Goal: Transaction & Acquisition: Purchase product/service

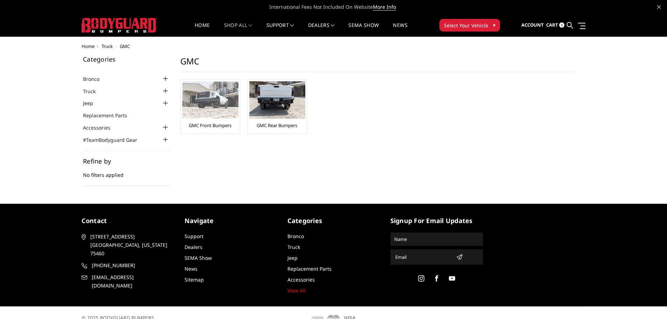
click at [217, 102] on img at bounding box center [211, 100] width 56 height 37
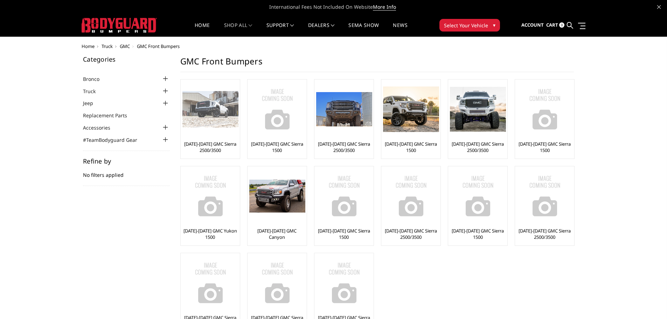
click at [210, 104] on img at bounding box center [211, 109] width 56 height 37
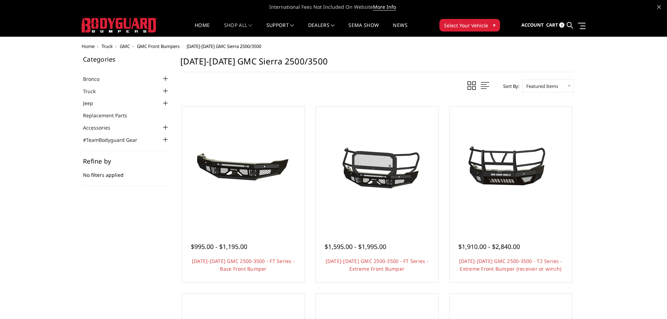
click at [160, 94] on li "Truck Chevrolet Chevrolet Front Bumpers 2024-2025 Chevrolet Silverado 2500/3500…" at bounding box center [126, 91] width 87 height 8
click at [164, 92] on div at bounding box center [166, 91] width 8 height 8
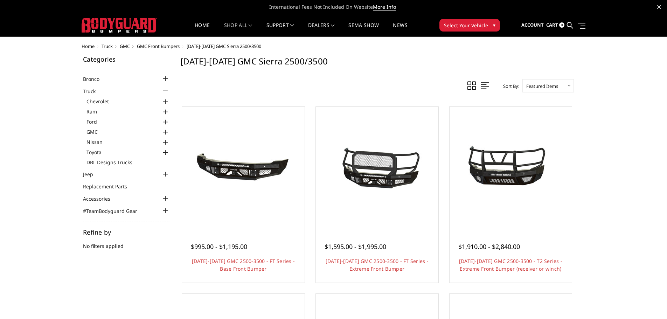
click at [165, 132] on div at bounding box center [166, 132] width 8 height 8
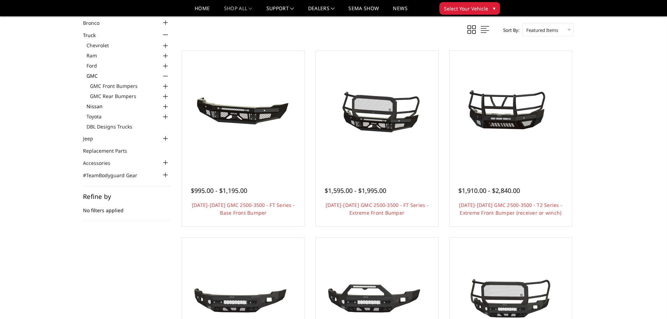
scroll to position [35, 0]
click at [164, 96] on div at bounding box center [166, 97] width 8 height 8
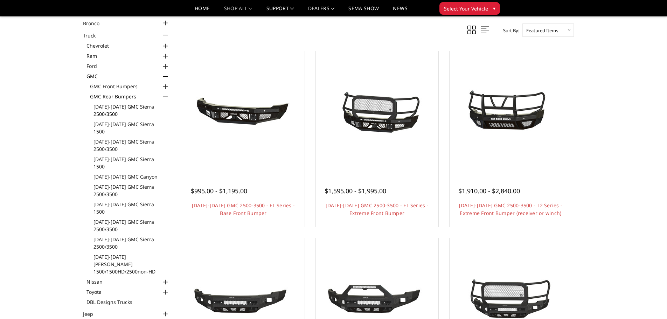
click at [140, 106] on link "[DATE]-[DATE] GMC Sierra 2500/3500" at bounding box center [132, 110] width 76 height 15
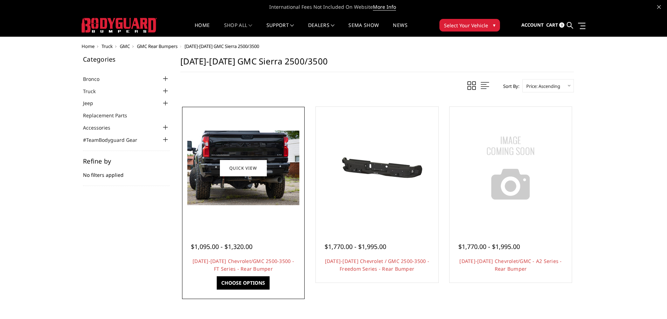
click at [249, 185] on img at bounding box center [243, 168] width 112 height 75
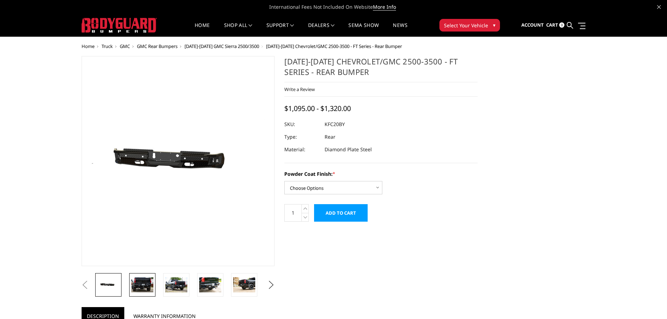
click at [144, 281] on img at bounding box center [142, 284] width 22 height 15
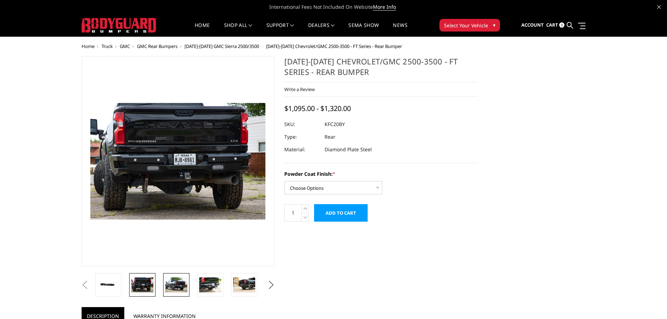
click at [176, 282] on img at bounding box center [176, 284] width 22 height 15
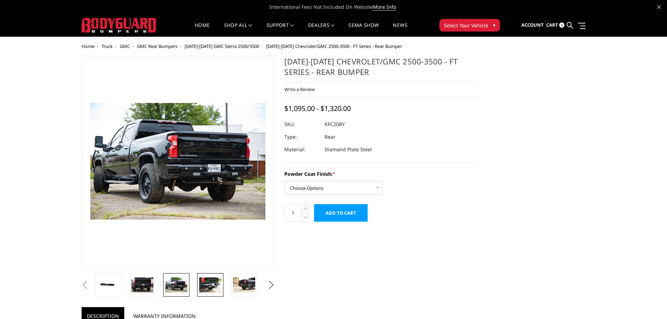
click at [207, 285] on img at bounding box center [210, 284] width 22 height 15
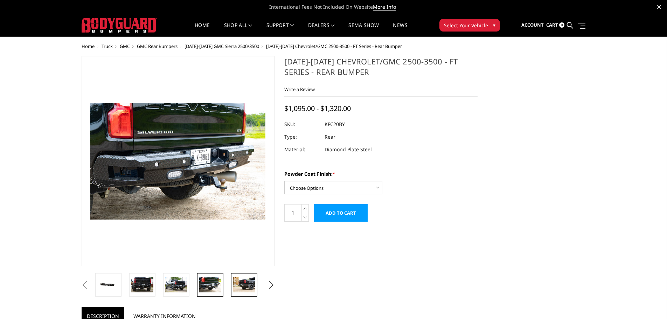
click at [241, 286] on img at bounding box center [244, 284] width 22 height 15
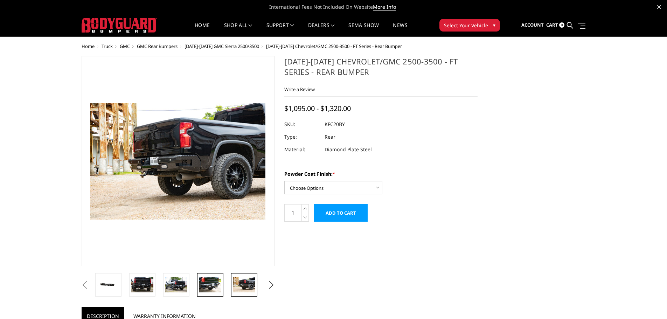
click at [215, 287] on img at bounding box center [210, 284] width 22 height 15
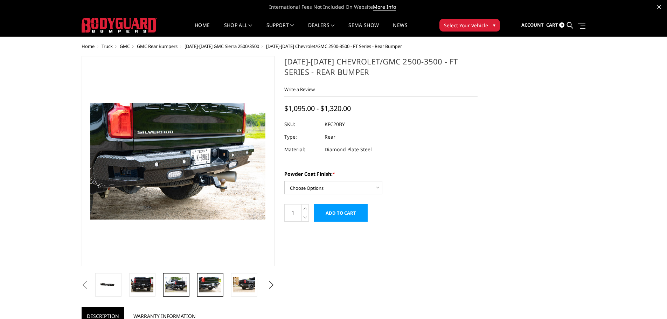
click at [176, 286] on img at bounding box center [176, 284] width 22 height 15
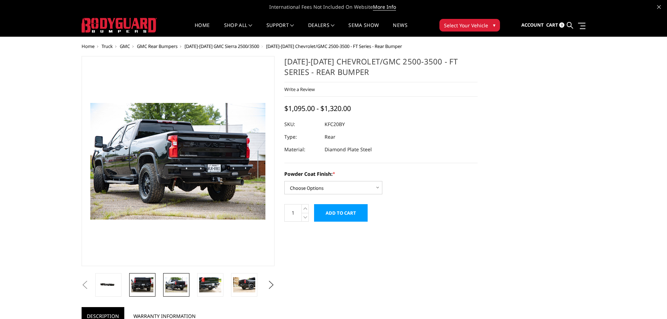
click at [141, 286] on img at bounding box center [142, 284] width 22 height 15
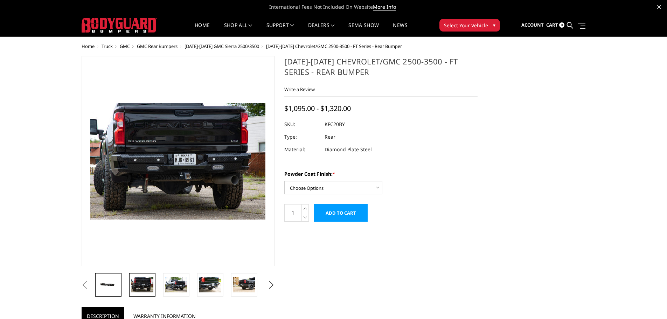
click at [119, 283] on img at bounding box center [108, 285] width 22 height 11
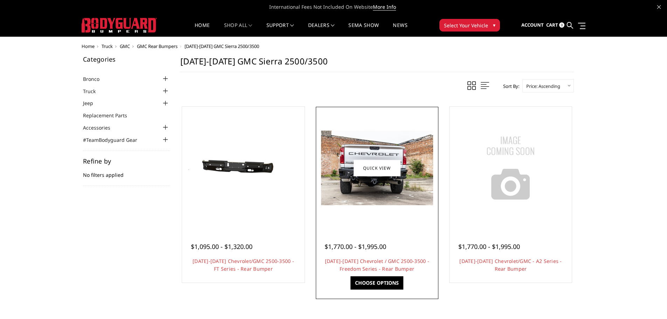
click at [373, 183] on img at bounding box center [377, 168] width 112 height 75
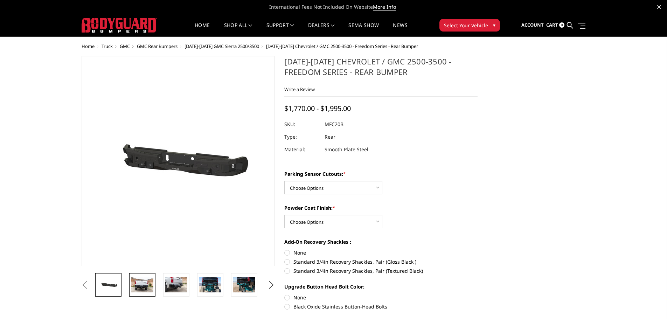
click at [140, 288] on img at bounding box center [142, 284] width 22 height 15
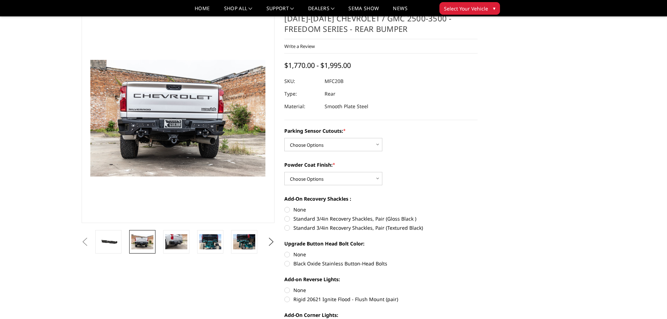
scroll to position [35, 0]
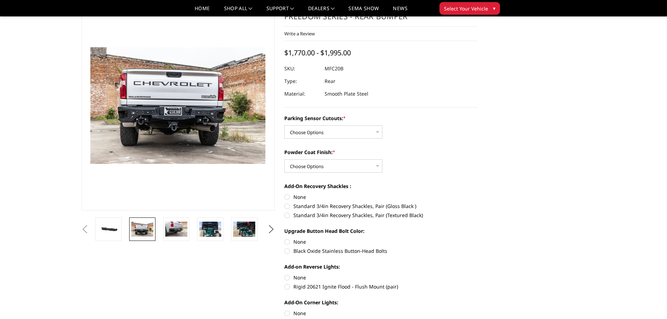
click at [225, 232] on li at bounding box center [213, 229] width 34 height 23
click at [256, 230] on link at bounding box center [244, 229] width 26 height 23
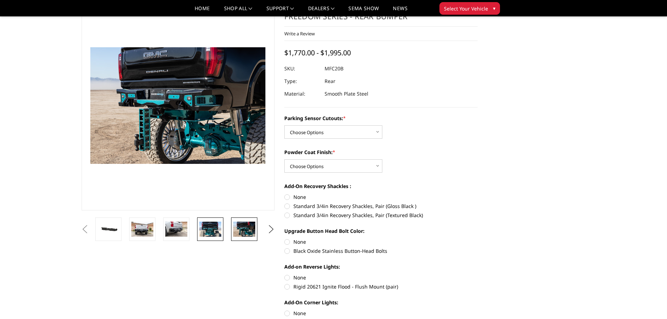
click at [210, 230] on img at bounding box center [210, 229] width 22 height 15
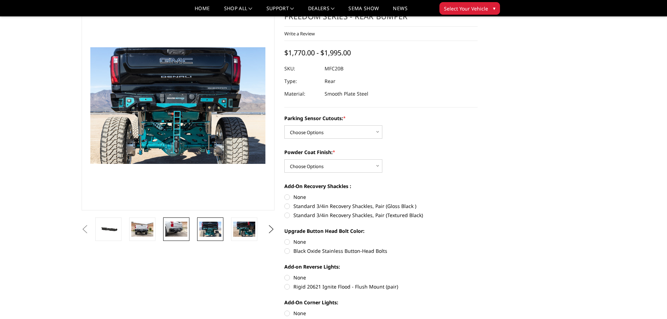
click at [181, 228] on img at bounding box center [176, 229] width 22 height 15
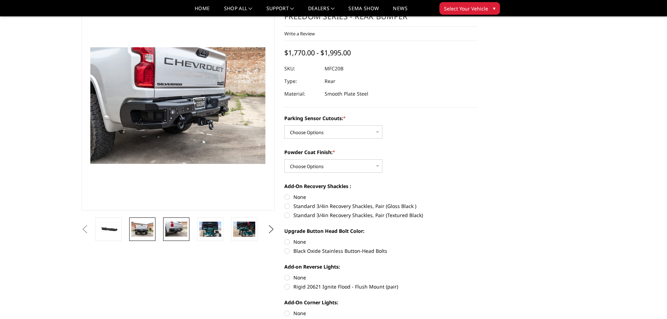
click at [143, 227] on img at bounding box center [142, 229] width 22 height 15
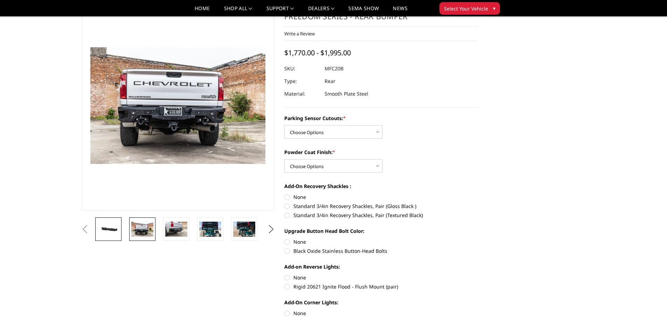
click at [111, 233] on img at bounding box center [108, 229] width 22 height 11
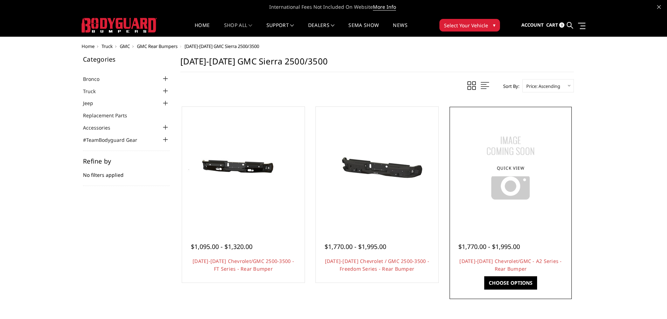
click at [522, 195] on img at bounding box center [511, 168] width 88 height 88
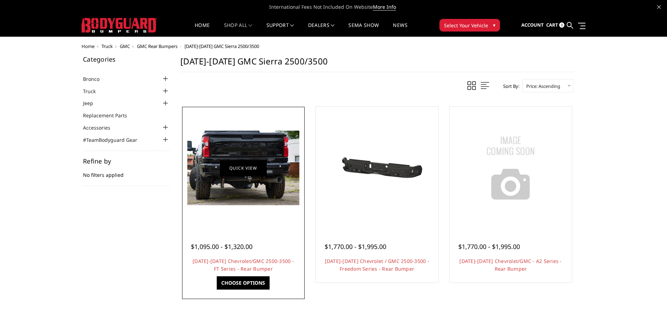
click at [246, 176] on link "Quick view" at bounding box center [243, 168] width 47 height 16
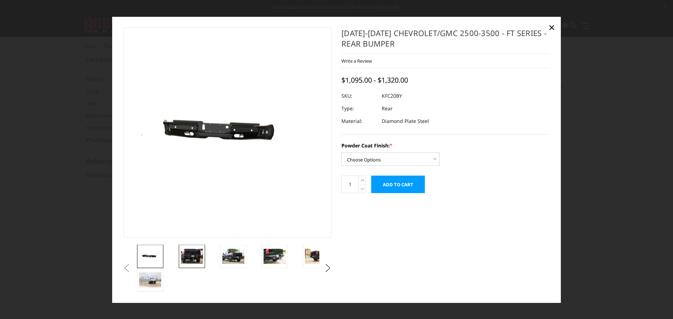
click at [190, 263] on img at bounding box center [192, 256] width 22 height 15
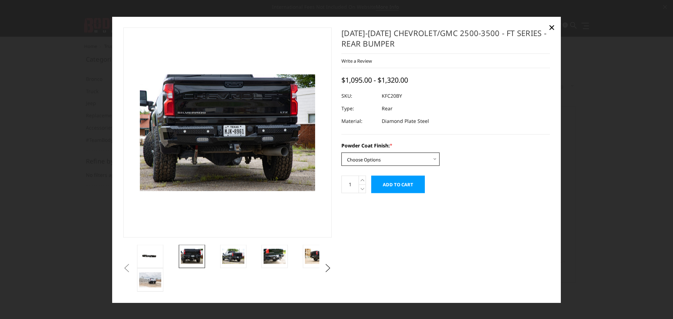
click at [412, 159] on select "Choose Options Bare Metal Gloss Black Powder Coat Textured Black Powder Coat" at bounding box center [390, 158] width 98 height 13
click at [341, 152] on select "Choose Options Bare Metal Gloss Black Powder Coat Textured Black Powder Coat" at bounding box center [390, 158] width 98 height 13
click at [384, 157] on select "Choose Options Bare Metal Gloss Black Powder Coat Textured Black Powder Coat" at bounding box center [390, 158] width 98 height 13
click at [341, 152] on select "Choose Options Bare Metal Gloss Black Powder Coat Textured Black Powder Coat" at bounding box center [390, 158] width 98 height 13
click at [391, 156] on select "Choose Options Bare Metal Gloss Black Powder Coat Textured Black Powder Coat" at bounding box center [390, 158] width 98 height 13
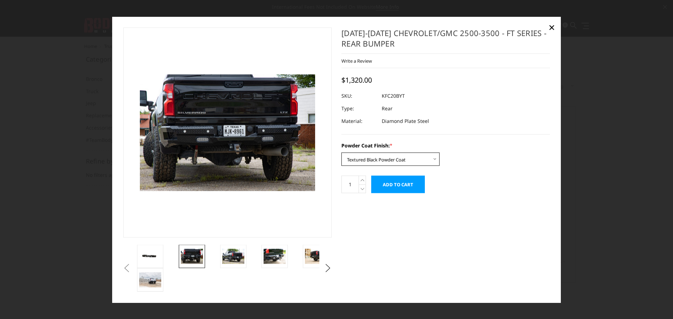
select select "3418"
click at [341, 152] on select "Choose Options Bare Metal Gloss Black Powder Coat Textured Black Powder Coat" at bounding box center [390, 158] width 98 height 13
click at [359, 180] on icon at bounding box center [362, 180] width 7 height 9
click at [363, 191] on icon at bounding box center [362, 188] width 7 height 9
type input "1"
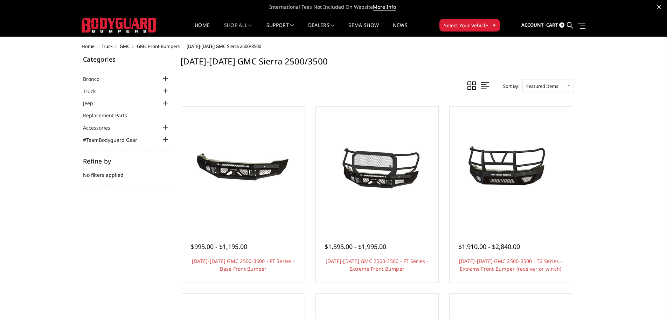
click at [164, 89] on div at bounding box center [166, 91] width 8 height 8
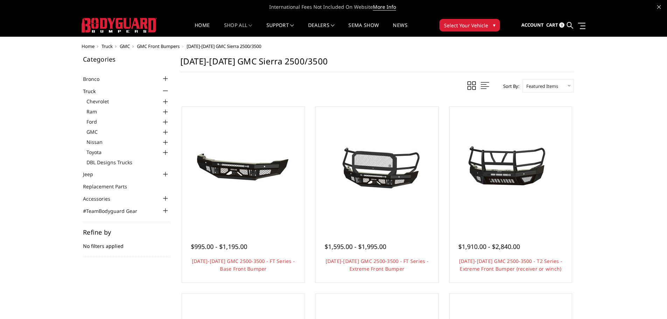
click at [167, 129] on div at bounding box center [166, 132] width 8 height 8
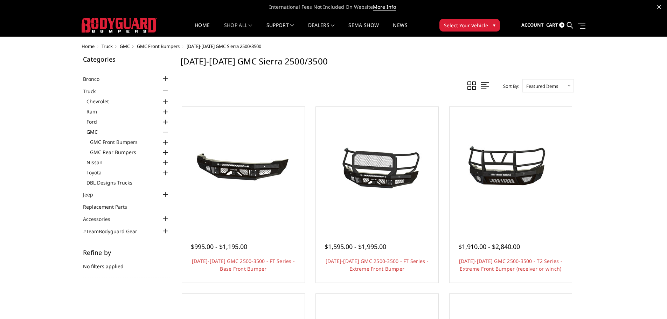
click at [164, 153] on div at bounding box center [166, 153] width 8 height 8
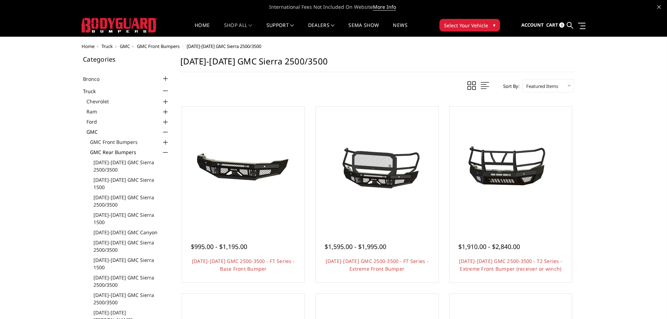
click at [125, 151] on link "GMC Rear Bumpers" at bounding box center [130, 152] width 80 height 7
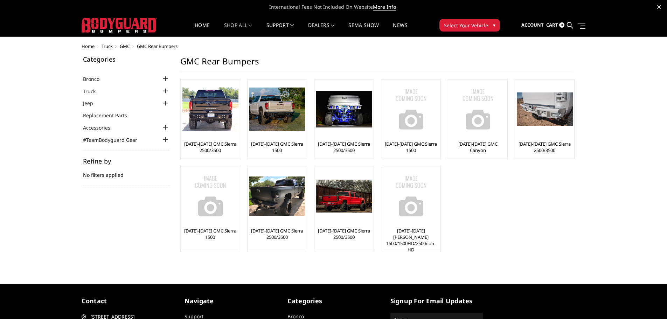
click at [165, 92] on div at bounding box center [166, 91] width 8 height 8
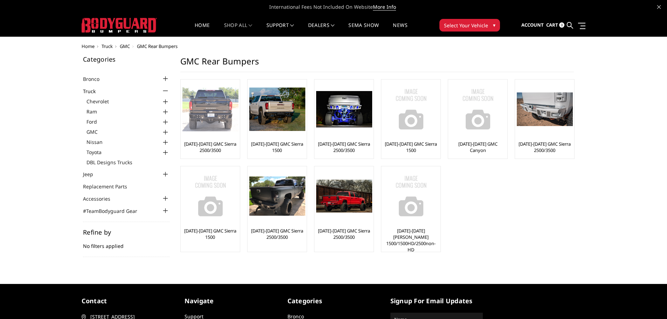
click at [219, 116] on img at bounding box center [211, 109] width 56 height 44
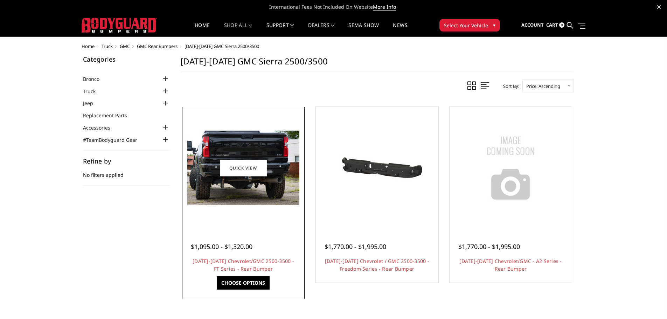
click at [241, 283] on link "Choose Options" at bounding box center [243, 282] width 53 height 13
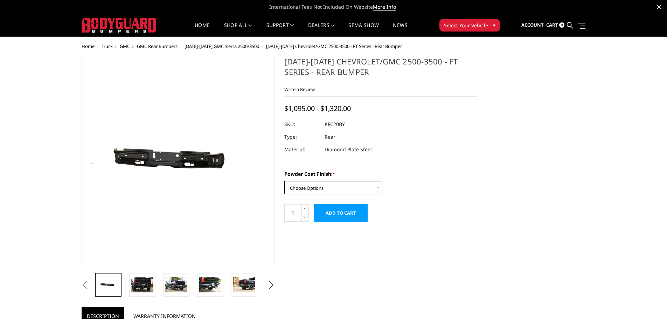
click at [344, 188] on select "Choose Options Bare Metal Gloss Black Powder Coat Textured Black Powder Coat" at bounding box center [333, 187] width 98 height 13
click at [284, 181] on select "Choose Options Bare Metal Gloss Black Powder Coat Textured Black Powder Coat" at bounding box center [333, 187] width 98 height 13
click at [339, 190] on select "Choose Options Bare Metal Gloss Black Powder Coat Textured Black Powder Coat" at bounding box center [333, 187] width 98 height 13
click at [284, 181] on select "Choose Options Bare Metal Gloss Black Powder Coat Textured Black Powder Coat" at bounding box center [333, 187] width 98 height 13
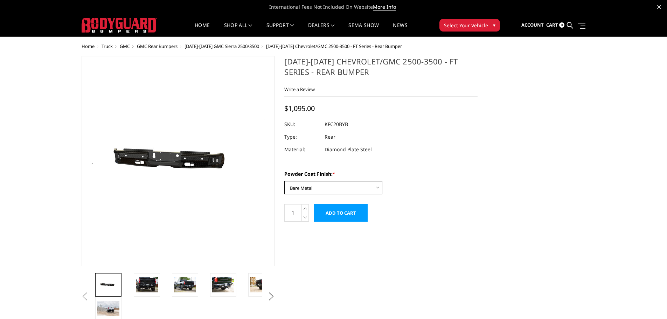
click at [334, 186] on select "Choose Options Bare Metal Gloss Black Powder Coat Textured Black Powder Coat" at bounding box center [333, 187] width 98 height 13
click at [284, 181] on select "Choose Options Bare Metal Gloss Black Powder Coat Textured Black Powder Coat" at bounding box center [333, 187] width 98 height 13
click at [330, 190] on select "Choose Options Bare Metal Gloss Black Powder Coat Textured Black Powder Coat" at bounding box center [333, 187] width 98 height 13
select select "3418"
click at [284, 181] on select "Choose Options Bare Metal Gloss Black Powder Coat Textured Black Powder Coat" at bounding box center [333, 187] width 98 height 13
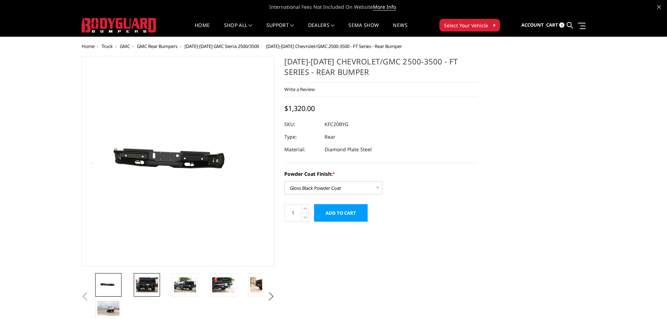
click at [147, 282] on img at bounding box center [147, 284] width 22 height 15
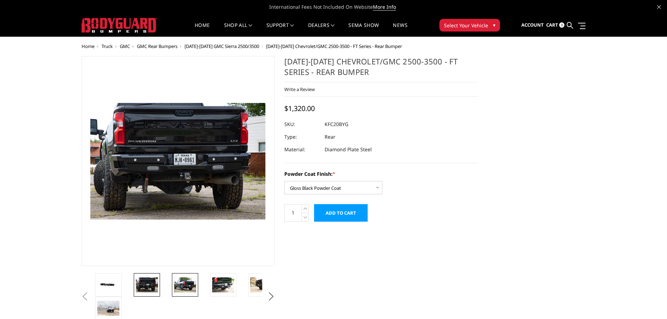
click at [187, 281] on img at bounding box center [185, 284] width 22 height 15
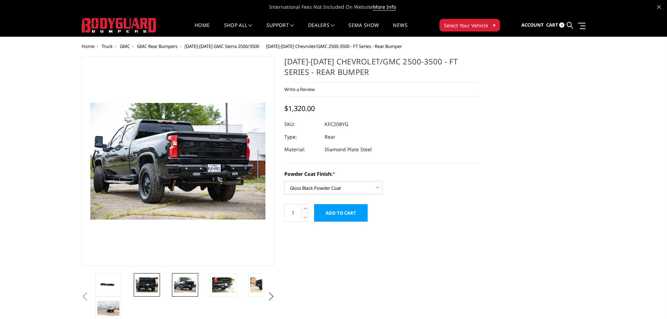
click at [148, 281] on img at bounding box center [147, 284] width 22 height 15
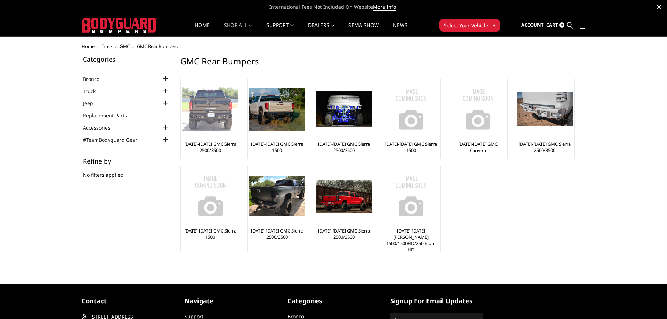
click at [205, 114] on img at bounding box center [211, 109] width 56 height 44
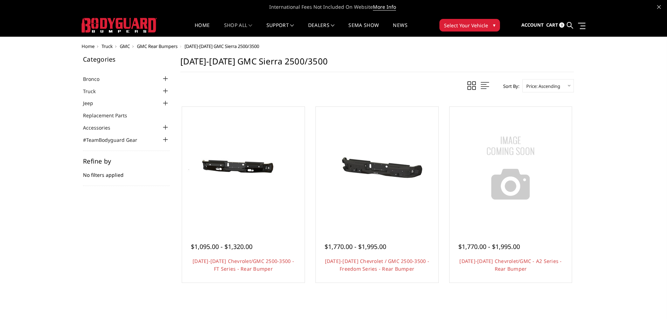
click at [162, 91] on div at bounding box center [166, 91] width 8 height 8
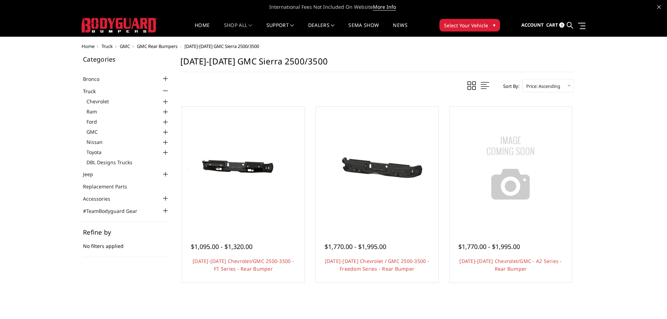
click at [163, 130] on div at bounding box center [166, 132] width 8 height 8
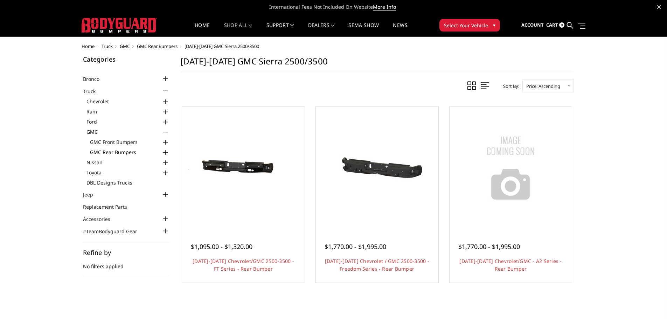
click at [132, 152] on link "GMC Rear Bumpers" at bounding box center [130, 152] width 80 height 7
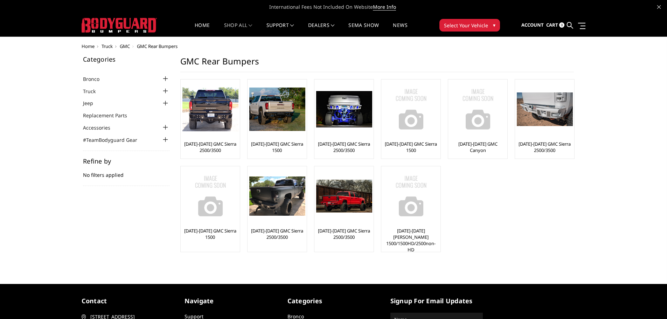
click at [121, 92] on li "Truck Chevrolet Chevrolet Front Bumpers 2024-2025 Chevrolet Silverado 2500/3500…" at bounding box center [126, 91] width 87 height 8
click at [167, 92] on div at bounding box center [166, 91] width 8 height 8
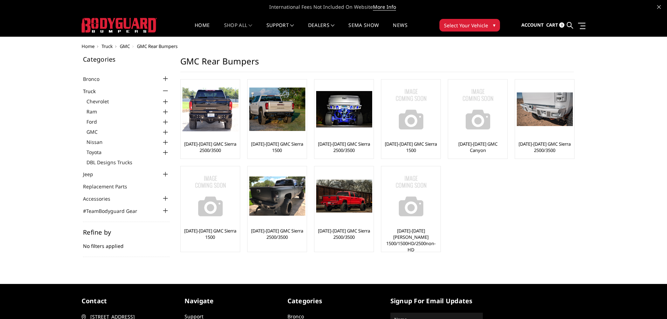
click at [165, 135] on div at bounding box center [166, 132] width 8 height 8
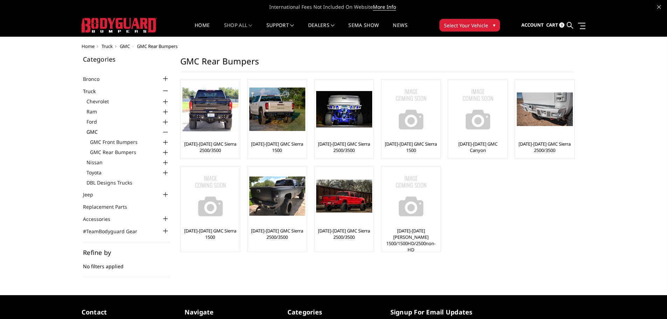
click at [165, 142] on div at bounding box center [166, 142] width 8 height 8
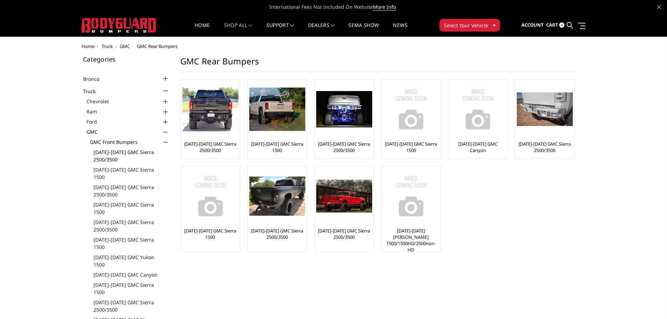
click at [125, 152] on link "[DATE]-[DATE] GMC Sierra 2500/3500" at bounding box center [132, 156] width 76 height 15
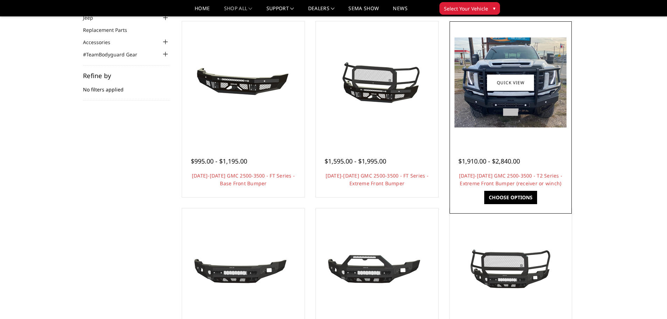
scroll to position [70, 0]
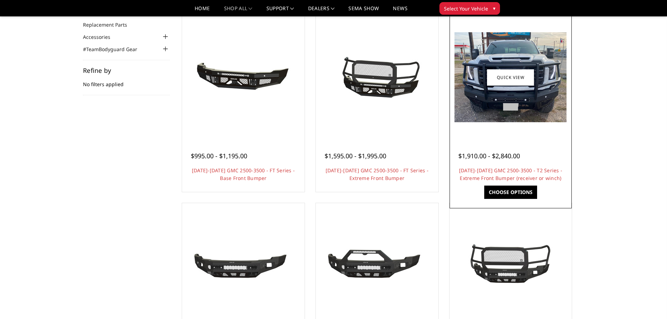
click at [510, 108] on img at bounding box center [511, 77] width 112 height 90
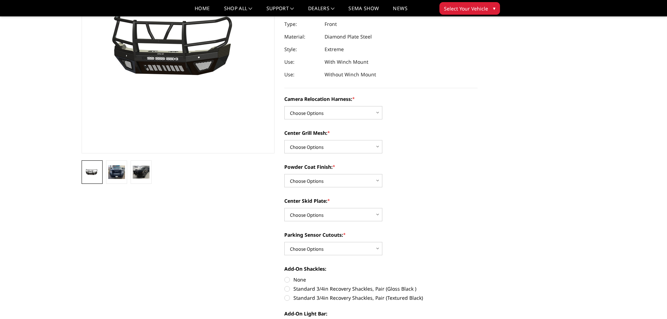
scroll to position [35, 0]
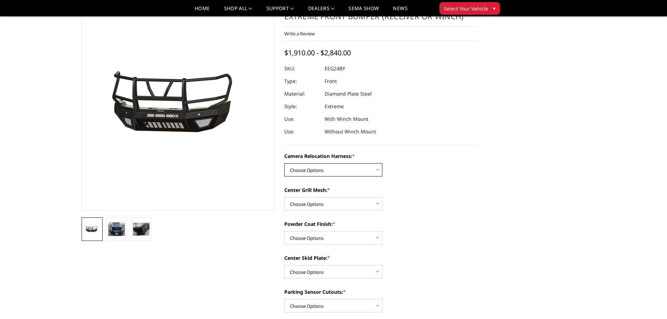
click at [347, 167] on select "Choose Options Without camera harness With camera harness" at bounding box center [333, 169] width 98 height 13
select select "3742"
click at [284, 163] on select "Choose Options Without camera harness With camera harness" at bounding box center [333, 169] width 98 height 13
click at [346, 203] on select "Choose Options Without expanded metal With expanded metal" at bounding box center [333, 203] width 98 height 13
select select "3740"
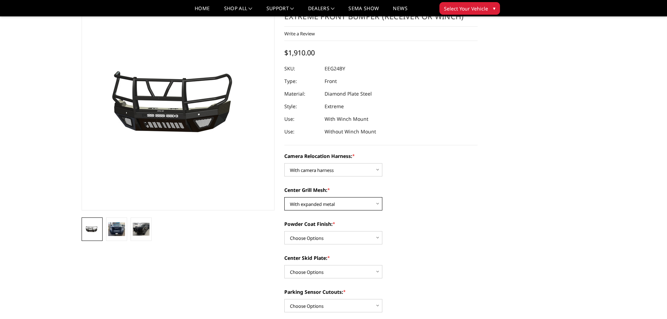
click at [284, 197] on select "Choose Options Without expanded metal With expanded metal" at bounding box center [333, 203] width 98 height 13
click at [352, 237] on select "Choose Options Textured Black Powder Coat Gloss Black Powder Coat Bare Metal" at bounding box center [333, 237] width 98 height 13
select select "3738"
click at [284, 231] on select "Choose Options Textured Black Powder Coat Gloss Black Powder Coat Bare Metal" at bounding box center [333, 237] width 98 height 13
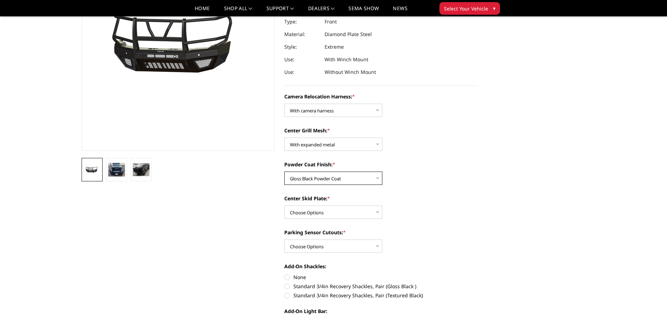
scroll to position [105, 0]
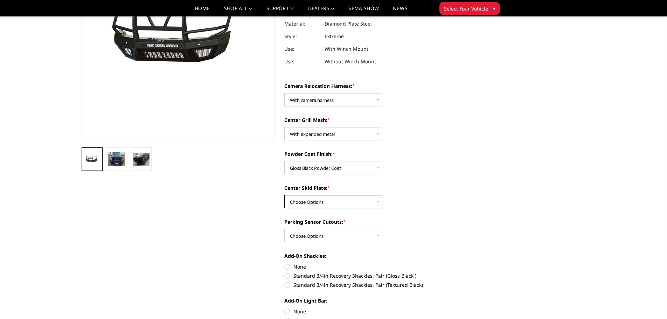
click at [357, 203] on select "Choose Options Winch Mount Skid Plate Standard Skid Plate (included) 2" Receive…" at bounding box center [333, 201] width 98 height 13
select select "3734"
click at [284, 195] on select "Choose Options Winch Mount Skid Plate Standard Skid Plate (included) 2" Receive…" at bounding box center [333, 201] width 98 height 13
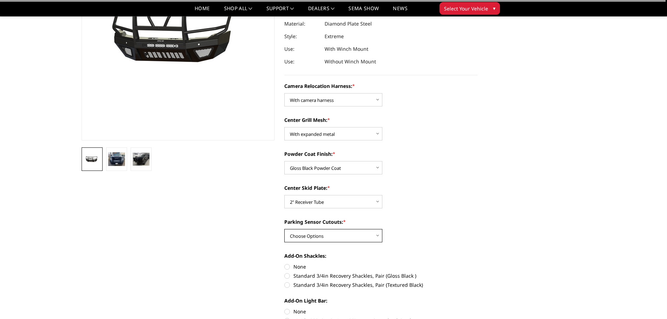
click at [338, 236] on select "Choose Options Yes - With Parking Sensor Cutouts" at bounding box center [333, 235] width 98 height 13
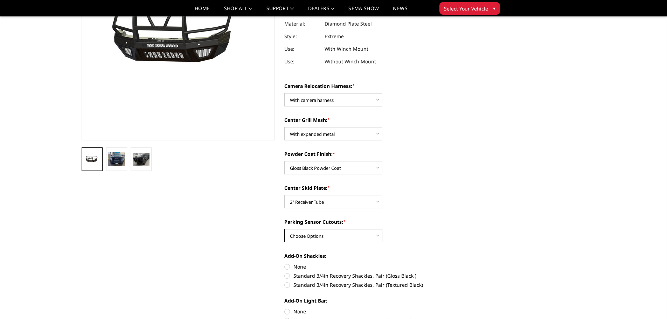
select select "3733"
click at [284, 229] on select "Choose Options Yes - With Parking Sensor Cutouts" at bounding box center [333, 235] width 98 height 13
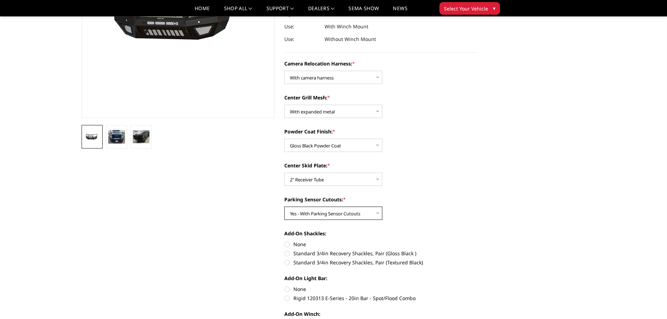
scroll to position [140, 0]
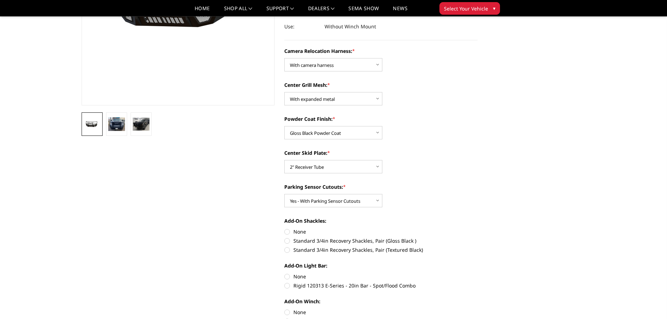
click at [289, 240] on label "Standard 3/4in Recovery Shackles, Pair (Gloss Black )" at bounding box center [380, 240] width 193 height 7
click at [478, 228] on input "Standard 3/4in Recovery Shackles, Pair (Gloss Black )" at bounding box center [478, 228] width 0 height 0
radio input "true"
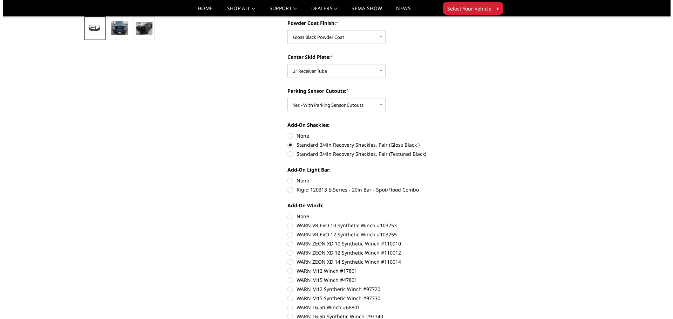
scroll to position [315, 0]
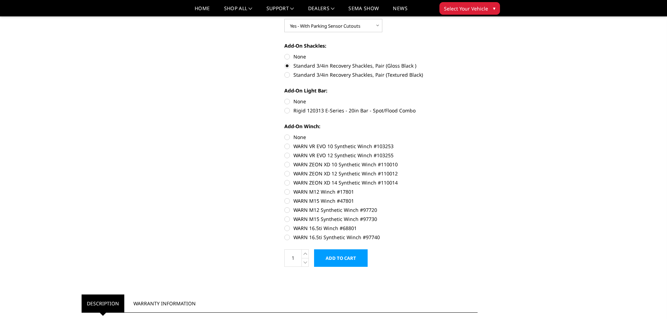
click at [331, 260] on input "Add to Cart" at bounding box center [341, 258] width 54 height 18
